Goal: Task Accomplishment & Management: Manage account settings

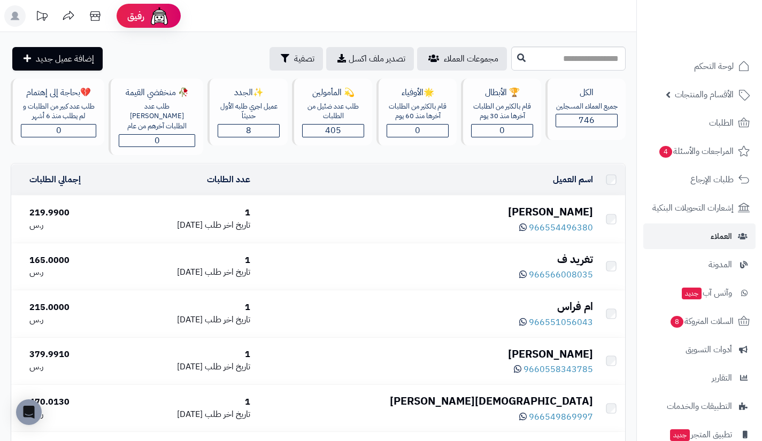
scroll to position [4494, 0]
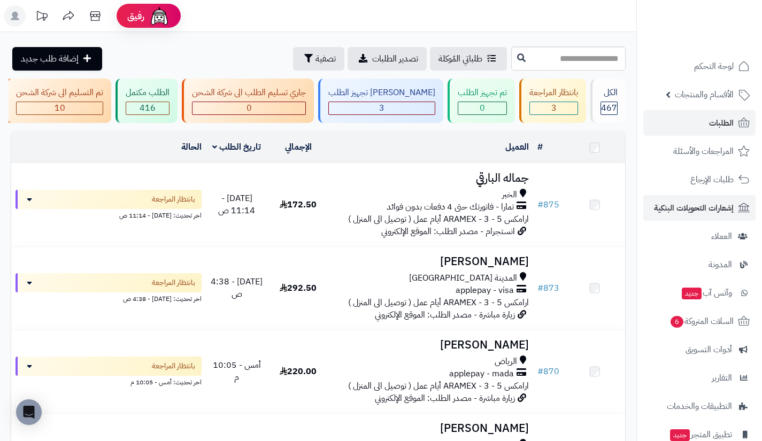
scroll to position [90, 0]
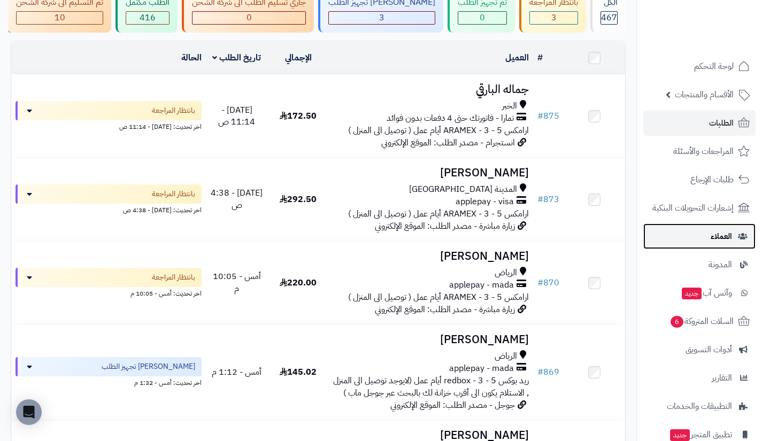
click at [684, 230] on link "العملاء" at bounding box center [699, 236] width 112 height 26
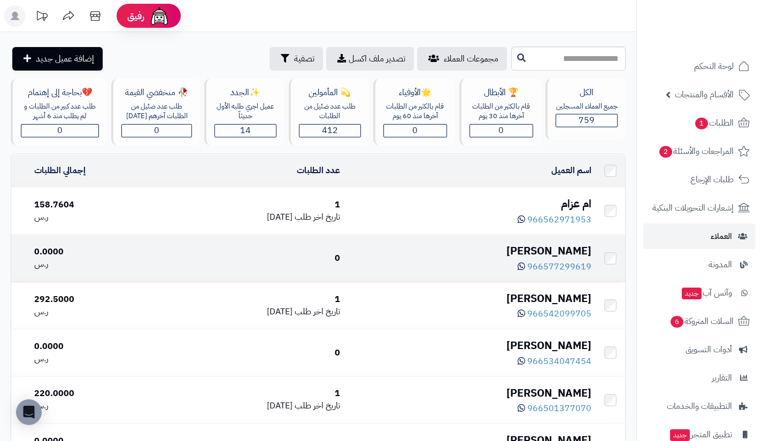
click at [554, 253] on div "فيصل فيصل" at bounding box center [470, 251] width 243 height 16
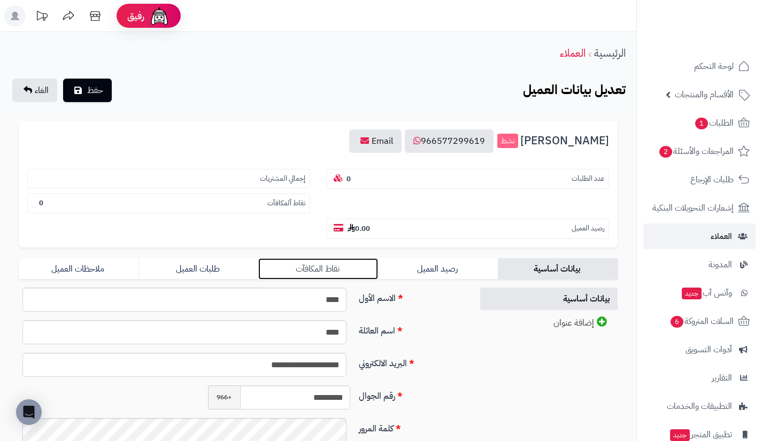
click at [343, 278] on link "نقاط المكافآت" at bounding box center [318, 268] width 120 height 21
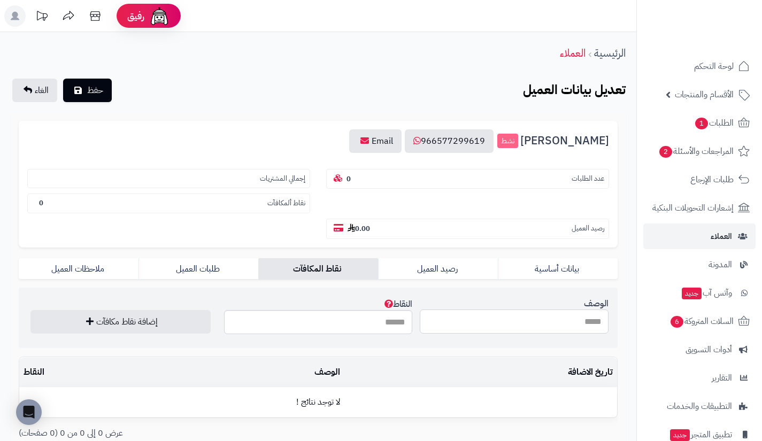
click at [460, 323] on input "الوصف" at bounding box center [514, 322] width 189 height 24
type input "**********"
click at [367, 322] on input "النقاط" at bounding box center [318, 322] width 189 height 24
type input "***"
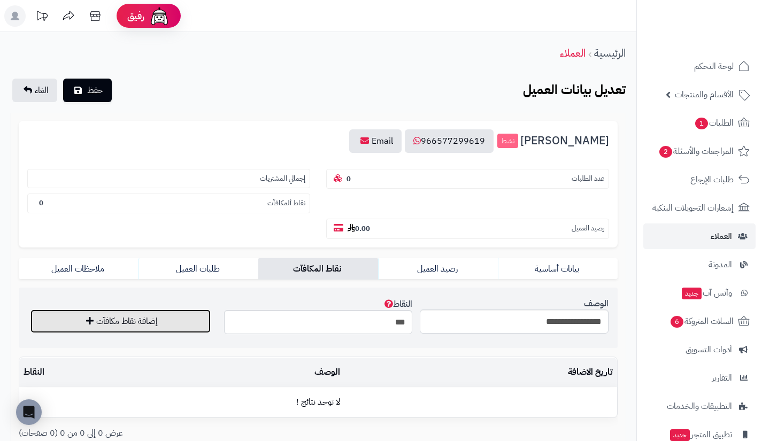
click at [194, 326] on button "إضافة نقاط مكافآت" at bounding box center [120, 322] width 180 height 24
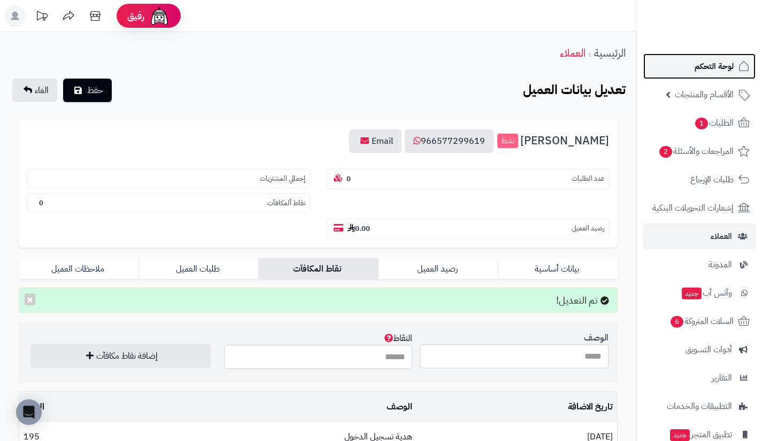
click at [679, 71] on link "لوحة التحكم" at bounding box center [699, 66] width 112 height 26
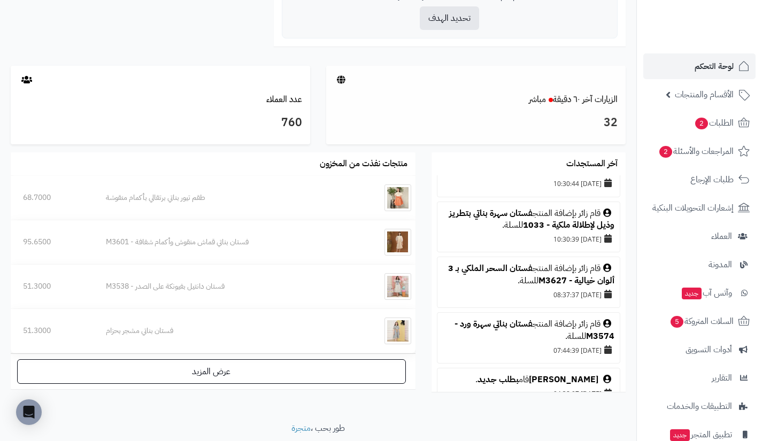
scroll to position [899, 0]
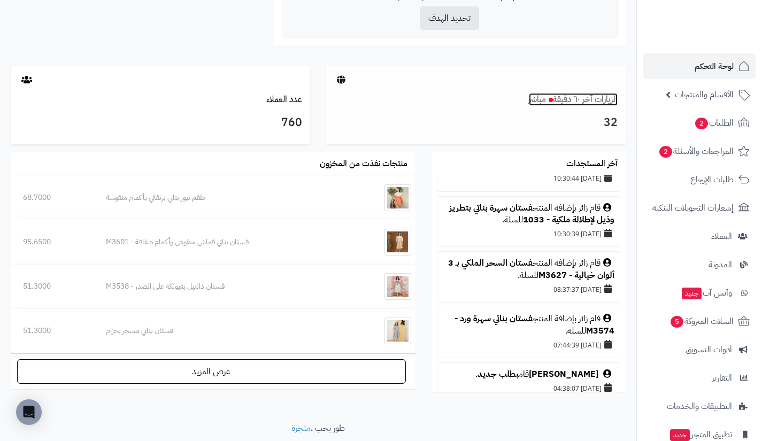
click at [599, 100] on link "الزيارات آخر ٦٠ دقيقة مباشر" at bounding box center [573, 99] width 89 height 13
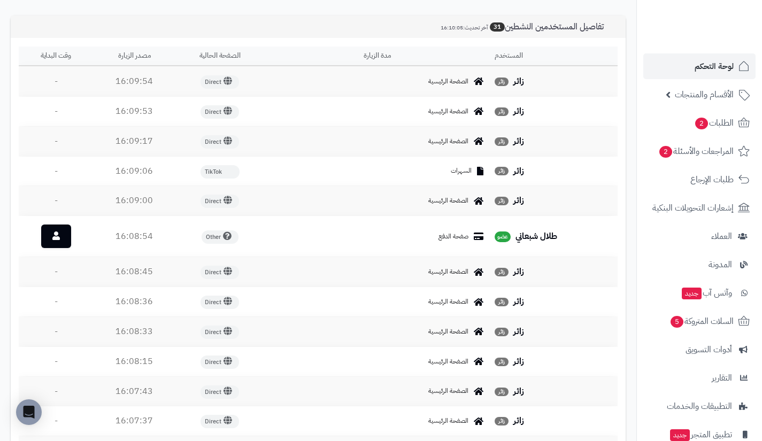
scroll to position [378, 0]
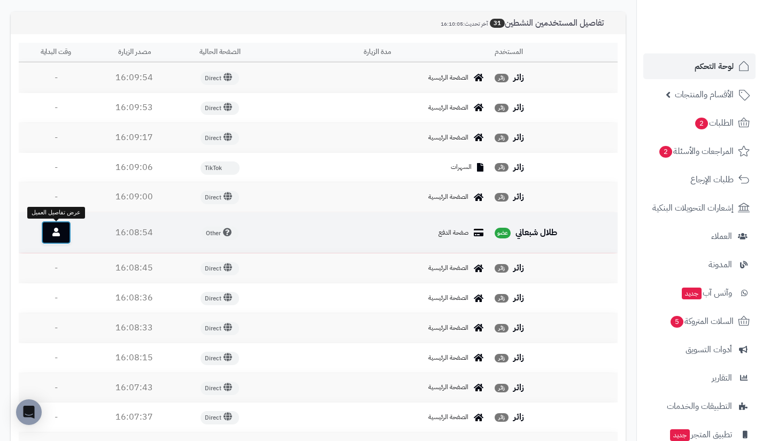
click at [66, 231] on link at bounding box center [56, 233] width 30 height 24
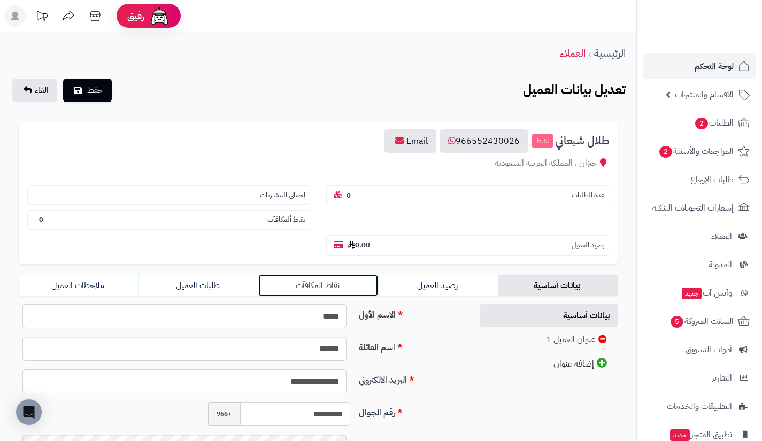
click at [345, 276] on link "نقاط المكافآت" at bounding box center [318, 285] width 120 height 21
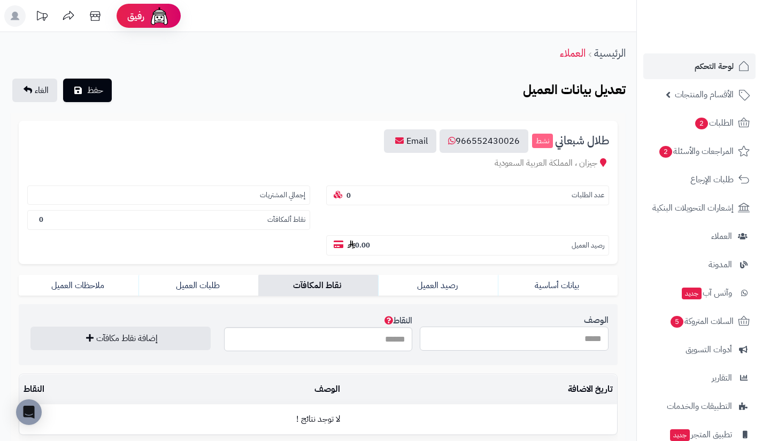
click at [478, 334] on input "الوصف" at bounding box center [514, 339] width 189 height 24
type input "**********"
click at [357, 343] on input "النقاط" at bounding box center [318, 339] width 189 height 24
type input "***"
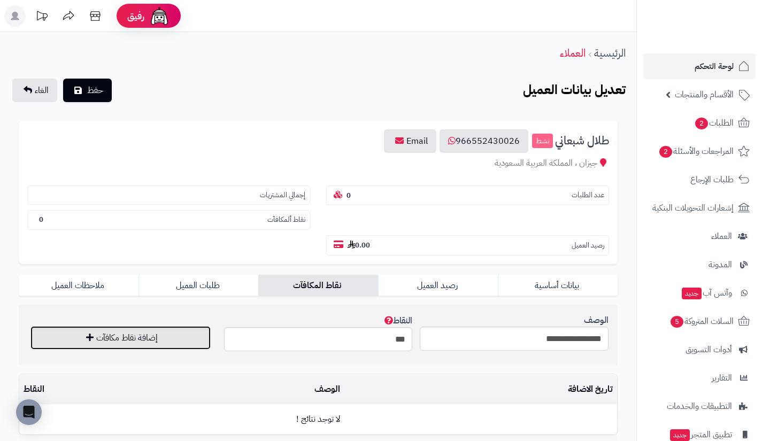
click at [179, 335] on button "إضافة نقاط مكافآت" at bounding box center [120, 338] width 180 height 24
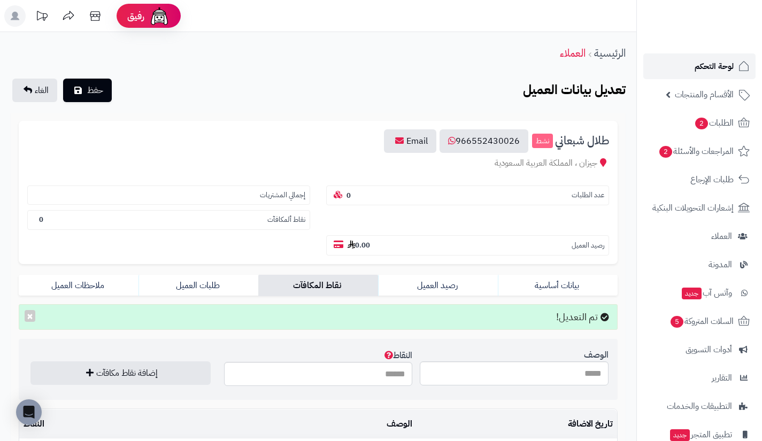
click at [691, 70] on link "لوحة التحكم" at bounding box center [699, 66] width 112 height 26
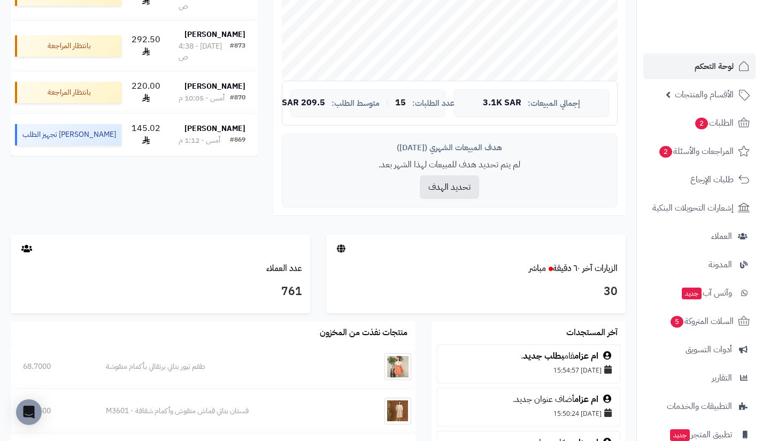
scroll to position [361, 0]
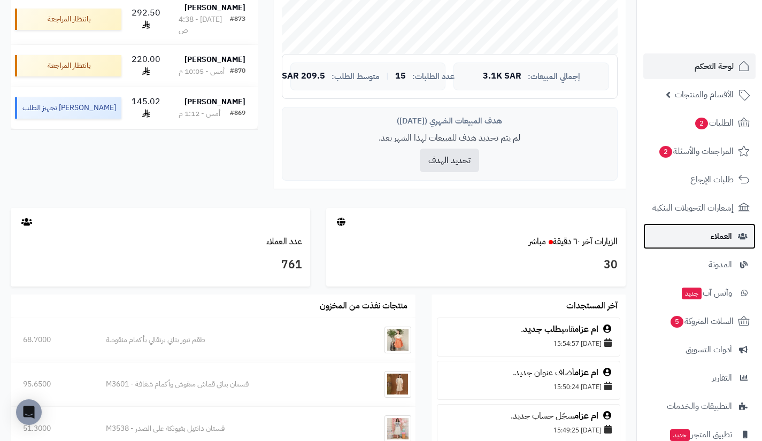
click at [698, 237] on link "العملاء" at bounding box center [699, 236] width 112 height 26
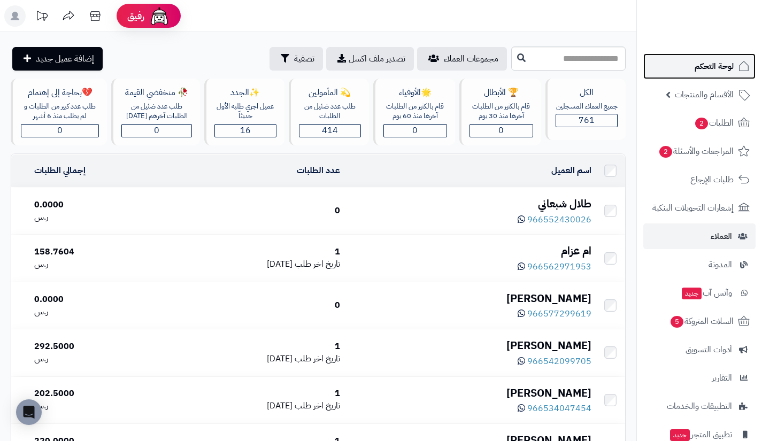
click at [703, 61] on span "لوحة التحكم" at bounding box center [713, 66] width 39 height 15
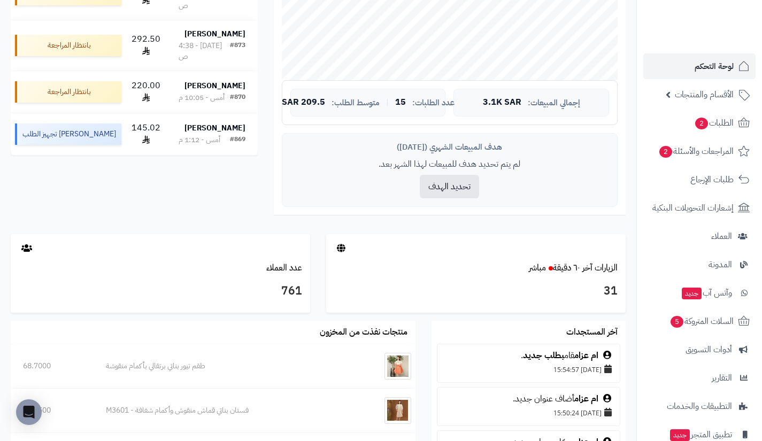
scroll to position [337, 0]
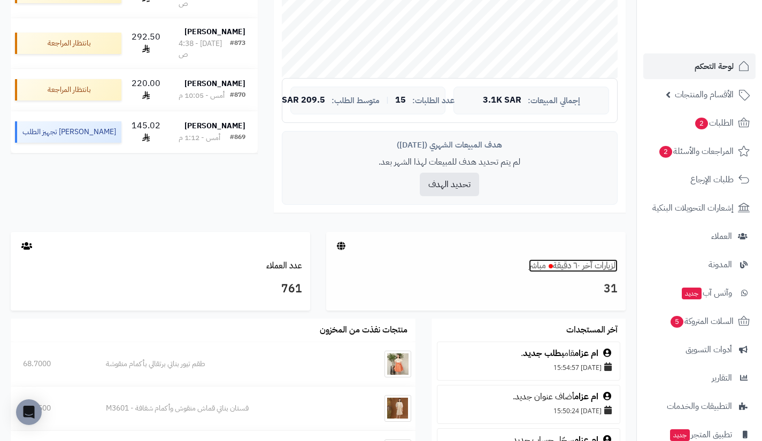
click at [604, 260] on link "الزيارات آخر ٦٠ دقيقة مباشر" at bounding box center [573, 265] width 89 height 13
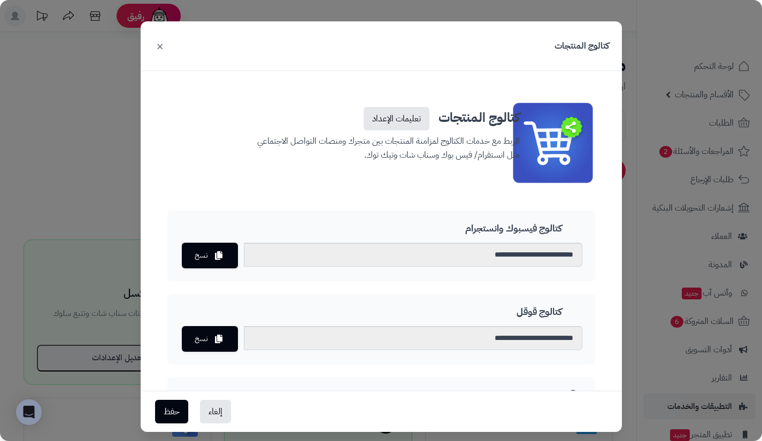
click at [654, 171] on div "**********" at bounding box center [381, 220] width 762 height 441
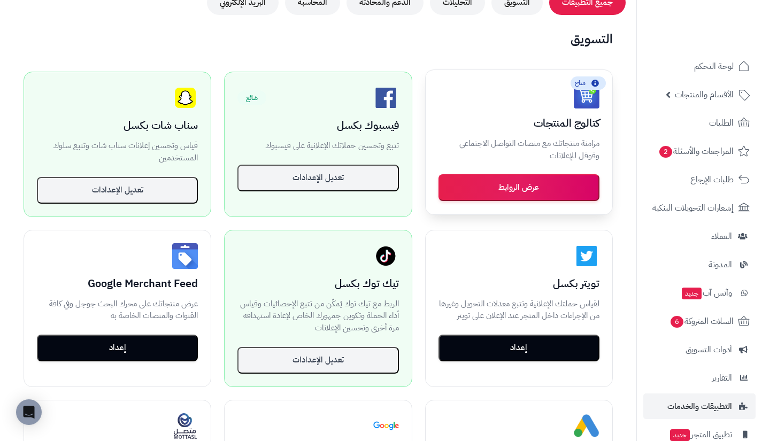
scroll to position [169, 0]
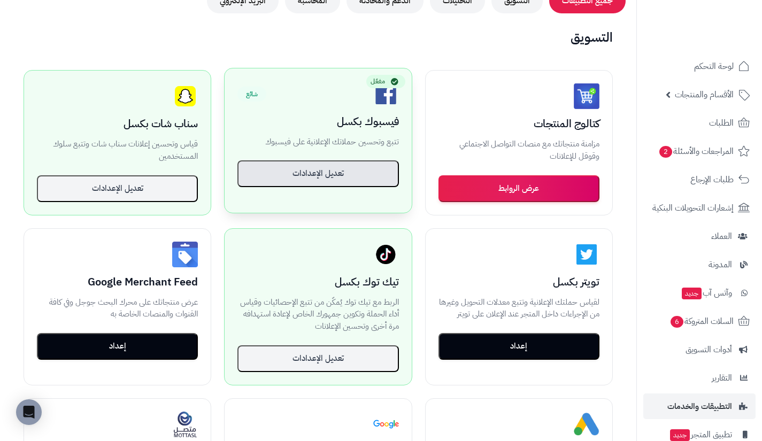
click at [350, 166] on button "تعديل الإعدادات" at bounding box center [317, 173] width 161 height 27
